Goal: Task Accomplishment & Management: Manage account settings

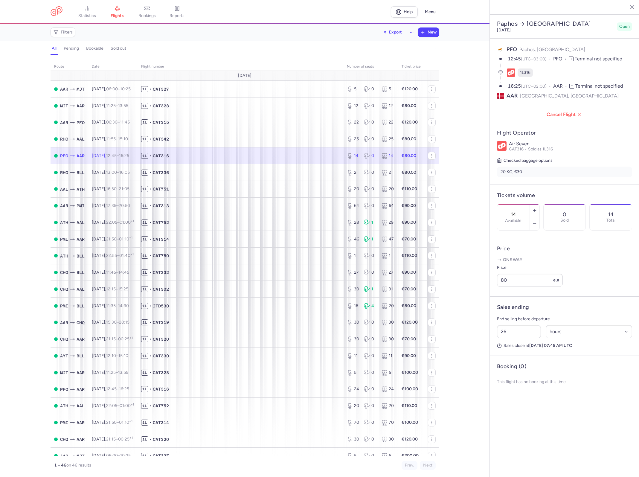
select select "hours"
click at [252, 224] on span "1L • CAT752" at bounding box center [240, 223] width 199 height 6
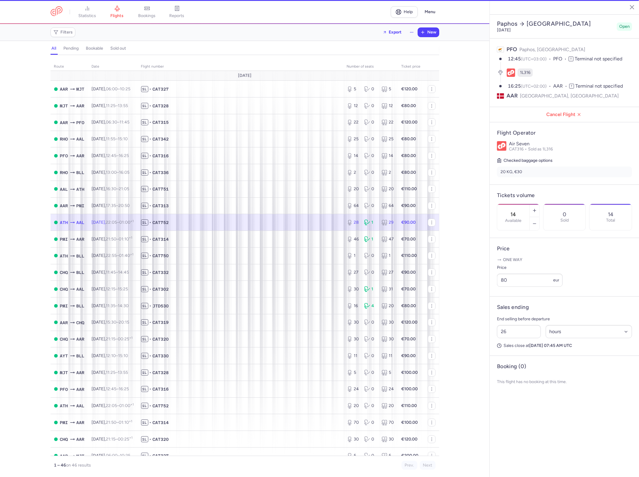
type input "28"
type input "31"
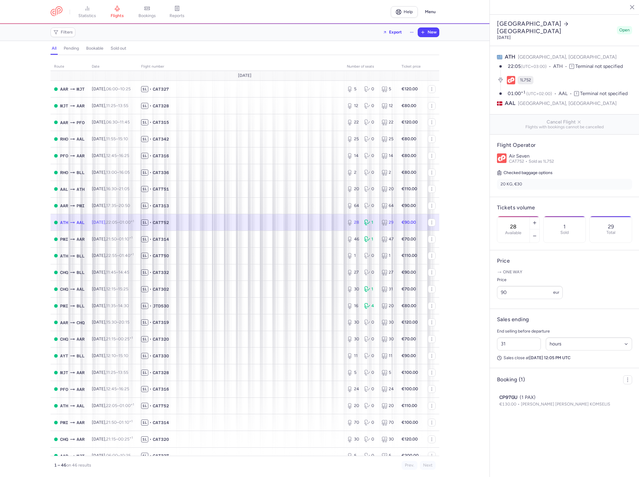
select select "hours"
click at [281, 196] on td "1L • CAT751" at bounding box center [241, 189] width 206 height 17
type input "20"
type input "26"
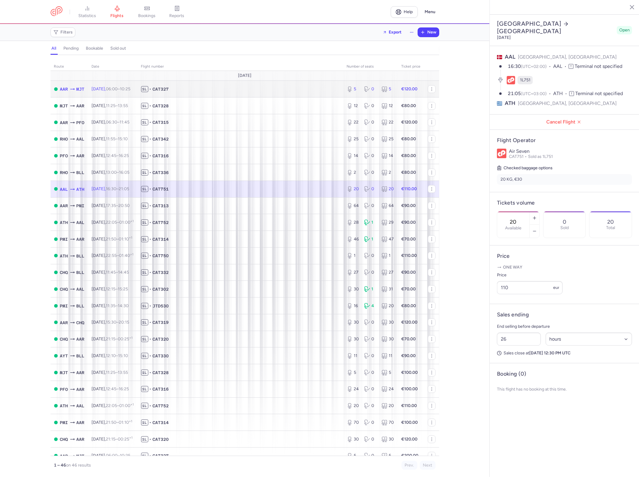
click at [250, 90] on span "1L • CAT327" at bounding box center [240, 89] width 199 height 6
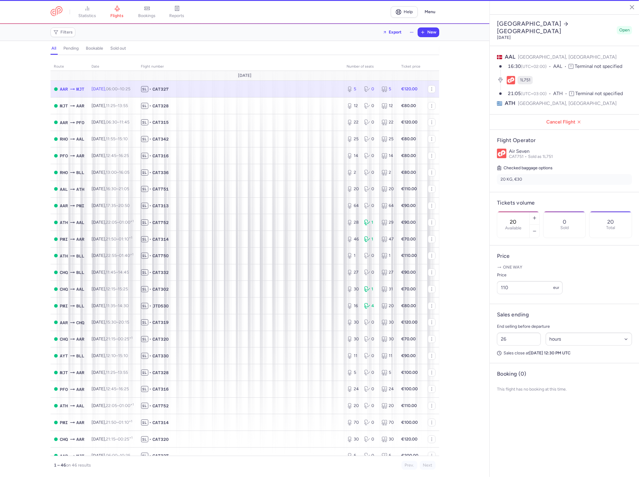
type input "5"
type input "35"
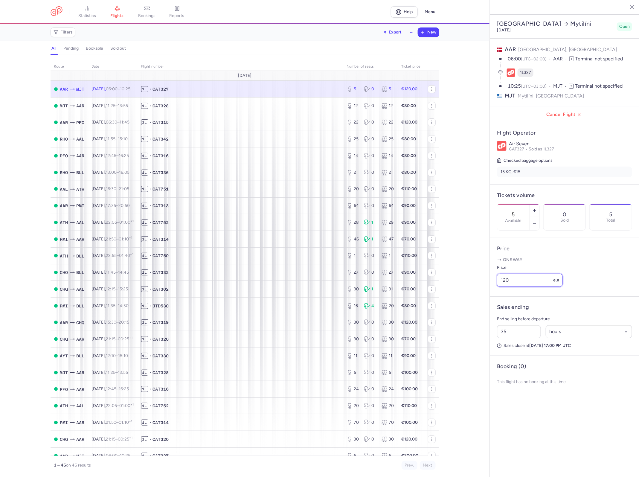
click at [530, 274] on input "120" at bounding box center [530, 280] width 66 height 13
click at [534, 274] on input "120" at bounding box center [530, 280] width 66 height 13
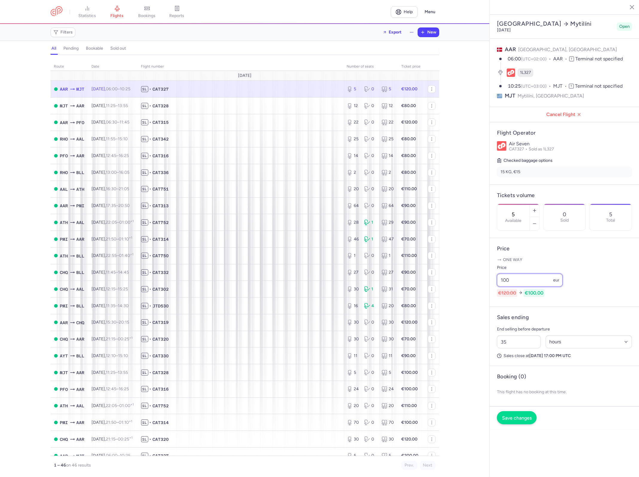
type input "100"
click at [522, 411] on button "Save changes" at bounding box center [517, 417] width 40 height 13
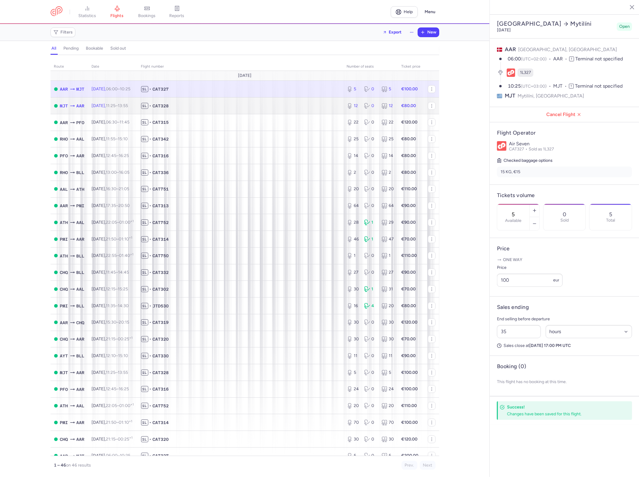
click at [299, 106] on span "1L • CAT328" at bounding box center [240, 106] width 199 height 6
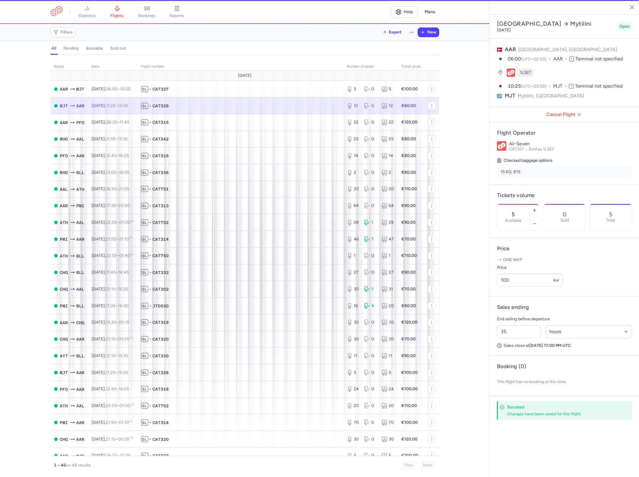
type input "12"
type input "28"
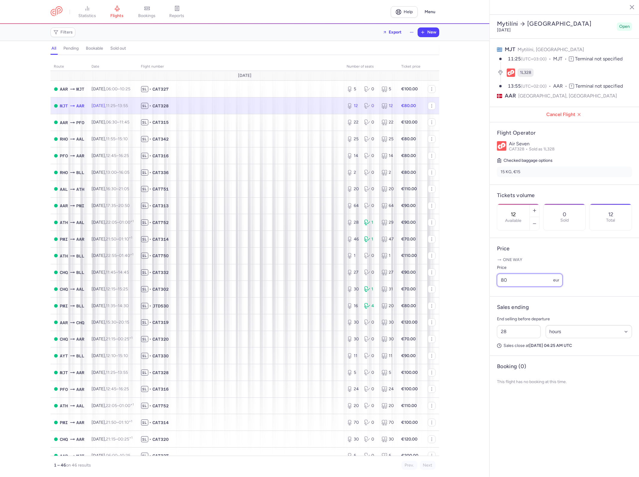
click at [521, 274] on input "80" at bounding box center [530, 280] width 66 height 13
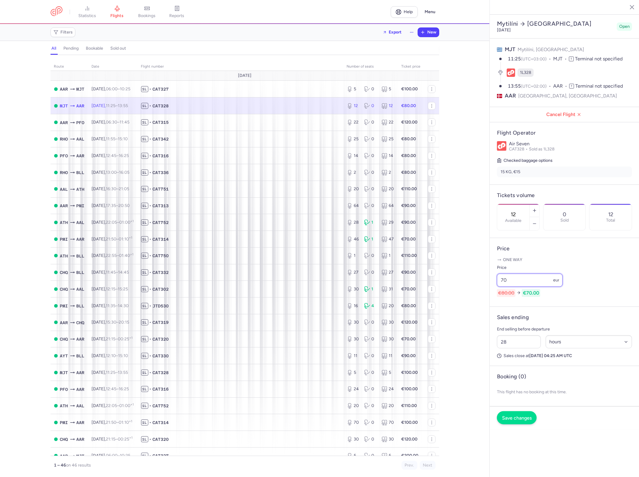
type input "70"
click at [526, 416] on span "Save changes" at bounding box center [517, 418] width 30 height 5
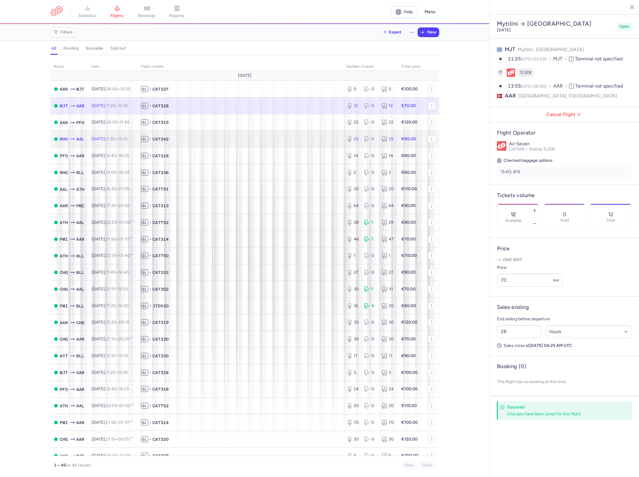
click at [295, 141] on span "1L • CAT342" at bounding box center [240, 139] width 199 height 6
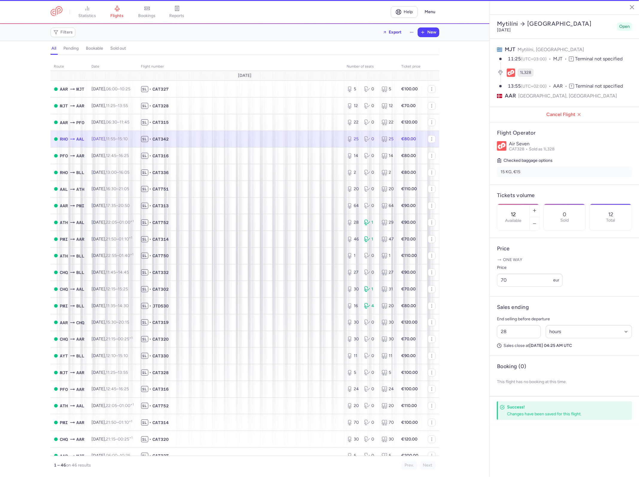
type input "25"
type input "43"
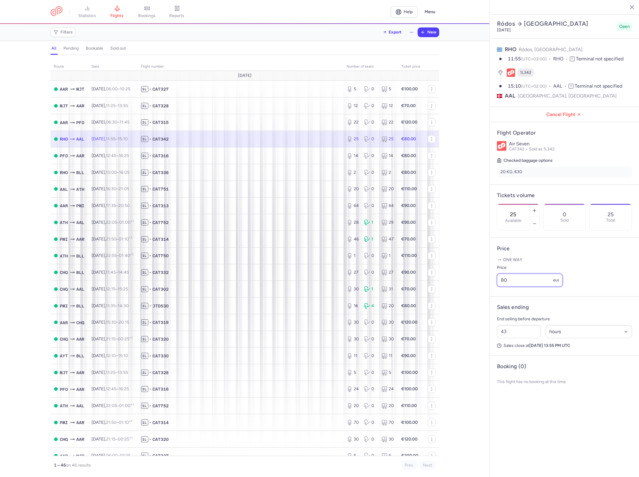
click at [527, 274] on input "80" at bounding box center [530, 280] width 66 height 13
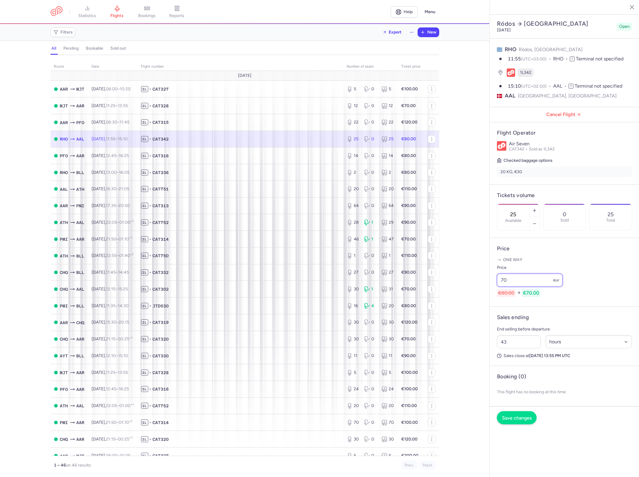
type input "70"
click at [528, 416] on span "Save changes" at bounding box center [517, 418] width 30 height 5
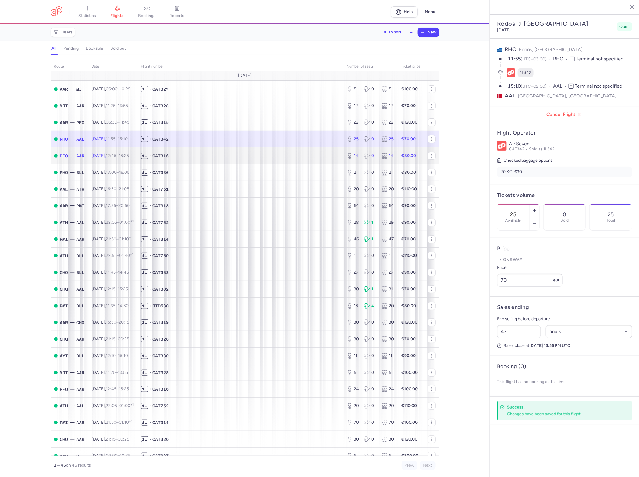
click at [248, 149] on td "1L • CAT316" at bounding box center [241, 155] width 206 height 17
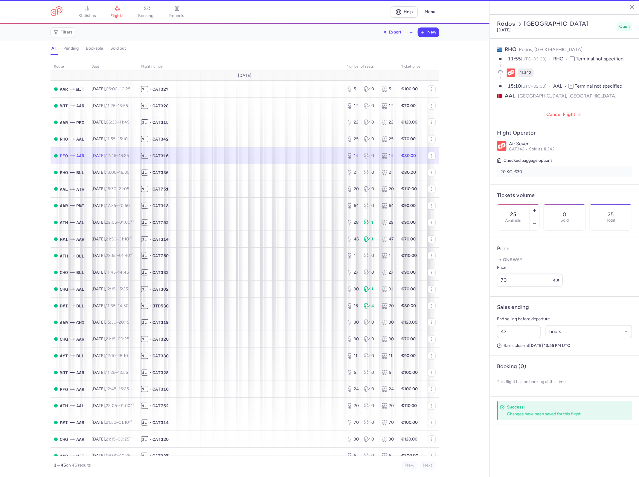
type input "14"
type input "26"
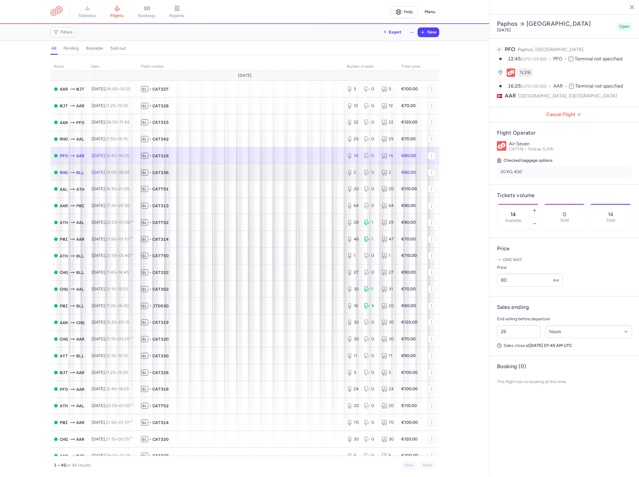
click at [280, 169] on td "1L • CAT336" at bounding box center [241, 172] width 206 height 17
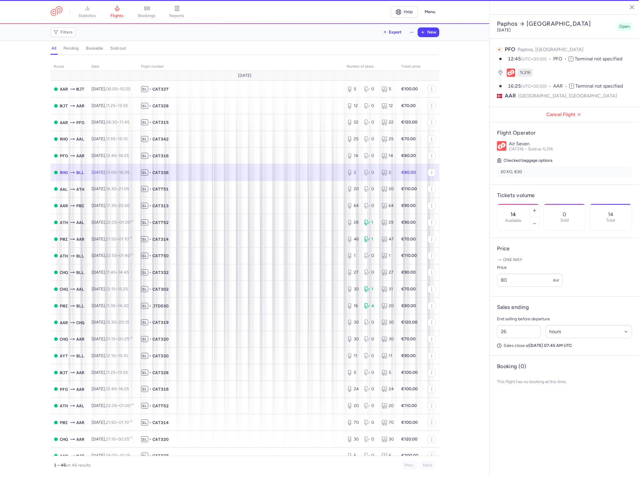
type input "2"
type input "30"
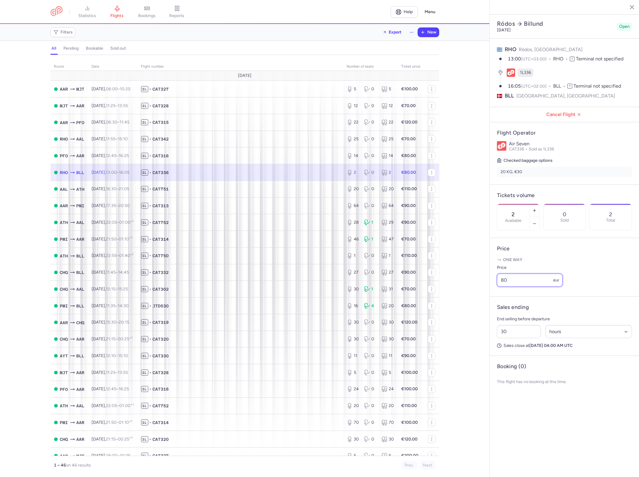
click at [527, 274] on input "80" at bounding box center [530, 280] width 66 height 13
click at [258, 189] on span "1L • CAT751" at bounding box center [240, 189] width 199 height 6
type input "20"
type input "26"
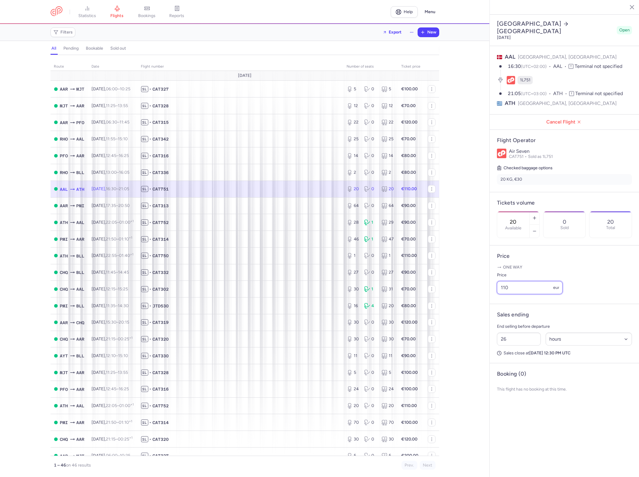
click at [522, 281] on input "110" at bounding box center [530, 287] width 66 height 13
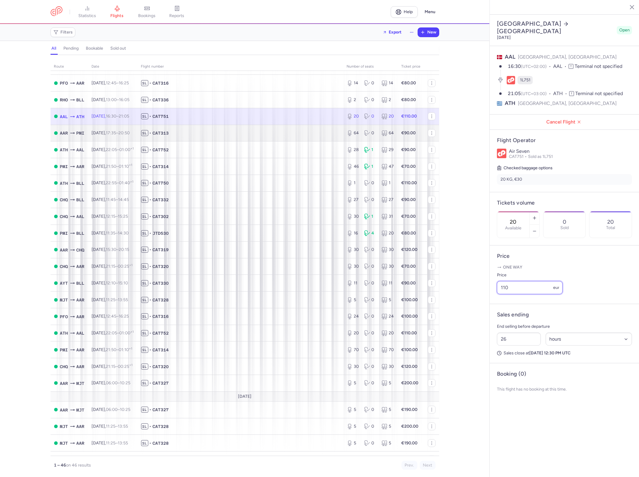
scroll to position [75, 0]
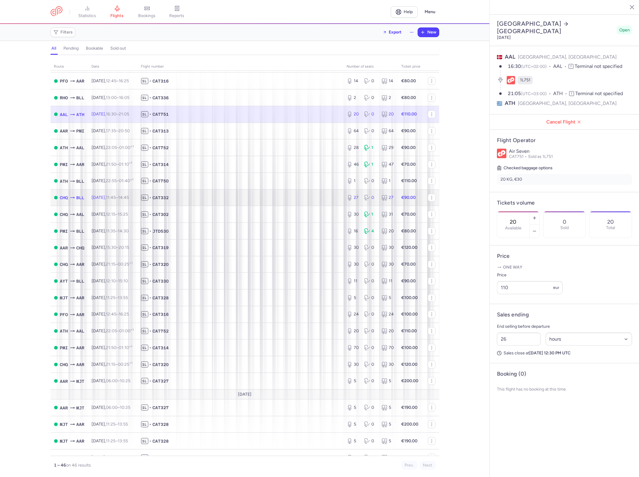
click at [267, 201] on span "1L • CAT332" at bounding box center [240, 198] width 199 height 6
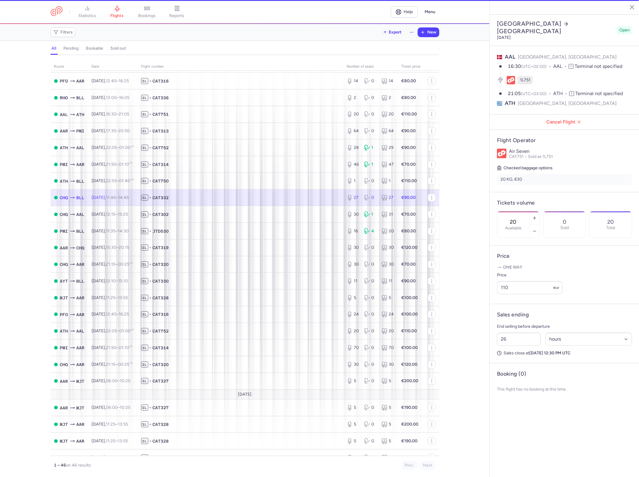
type input "27"
type input "45"
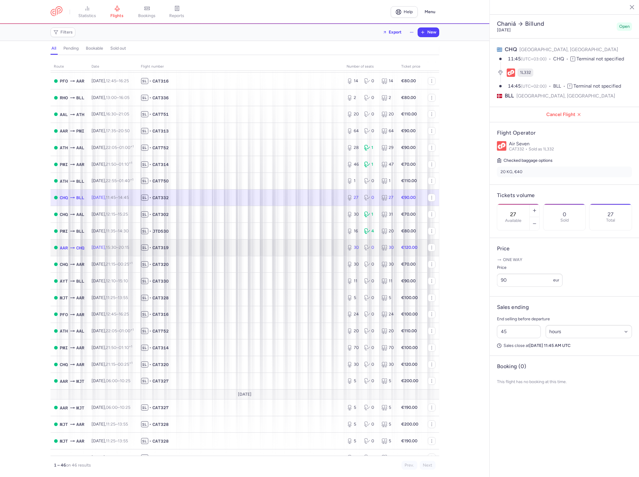
click at [78, 253] on td "AAR CHQ" at bounding box center [70, 247] width 38 height 17
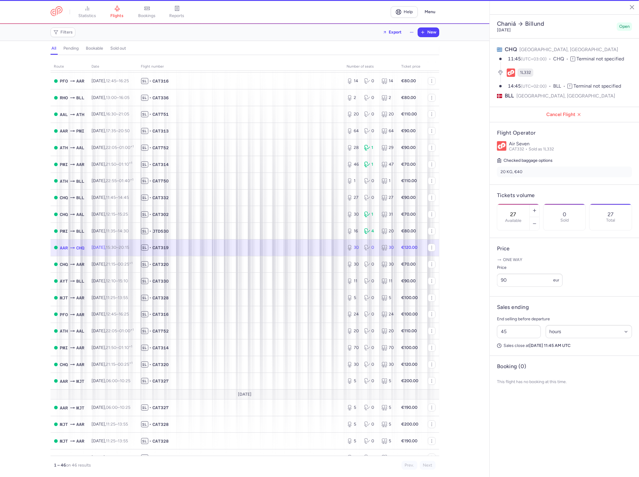
type input "30"
type input "2"
select select "days"
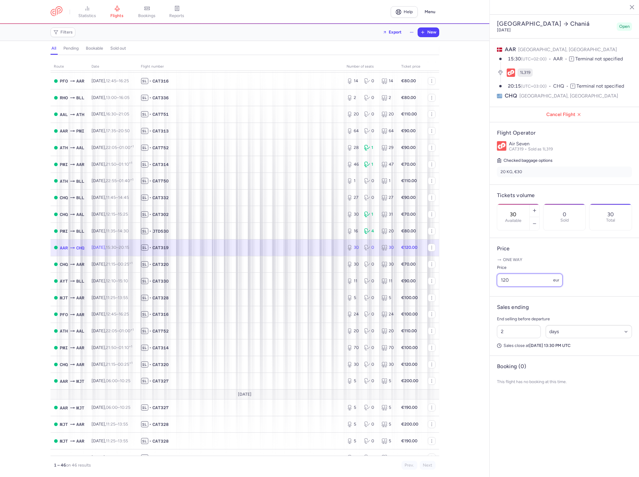
click at [530, 274] on input "120" at bounding box center [530, 280] width 66 height 13
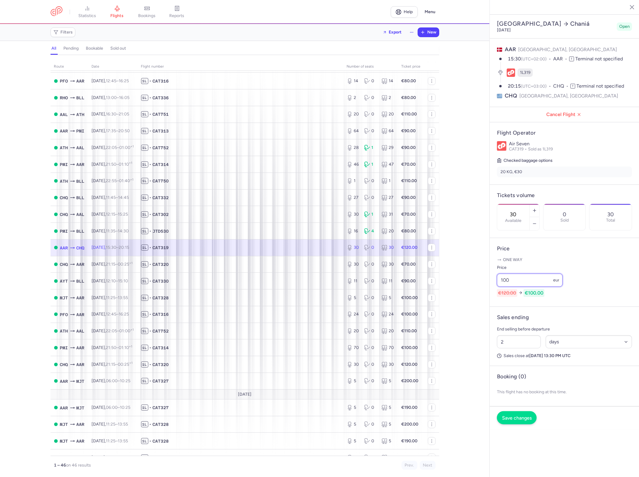
type input "100"
click at [517, 411] on button "Save changes" at bounding box center [517, 417] width 40 height 13
